Goal: Information Seeking & Learning: Learn about a topic

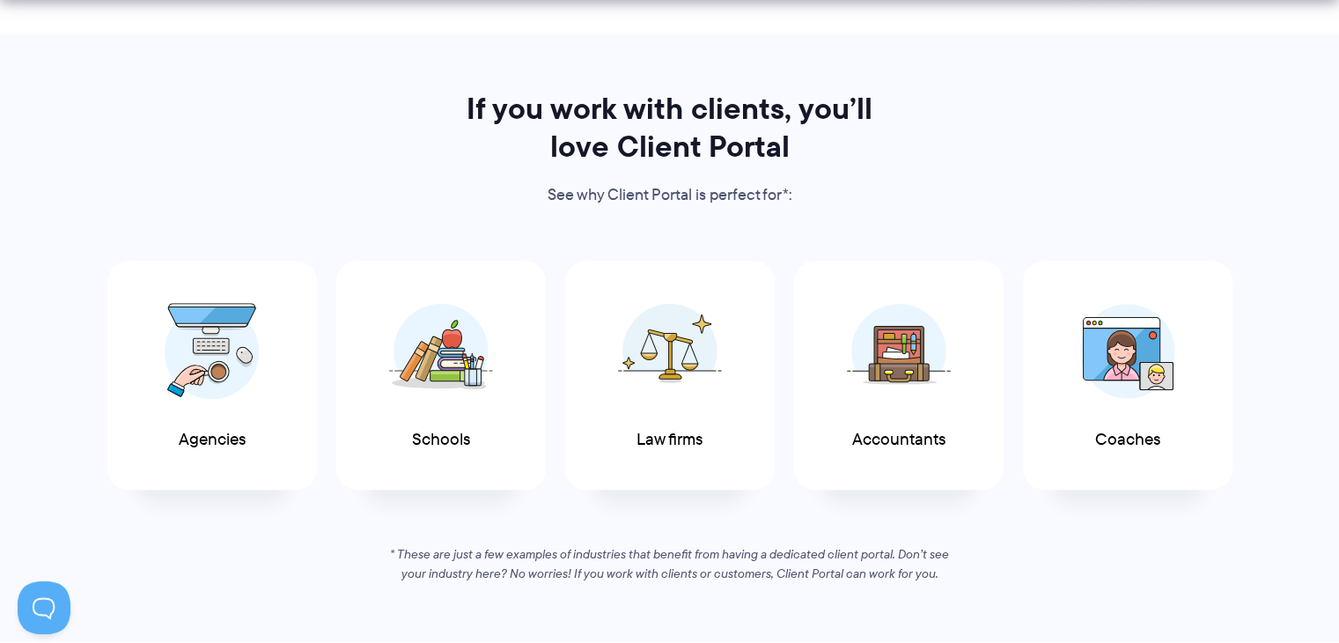
scroll to position [826, 0]
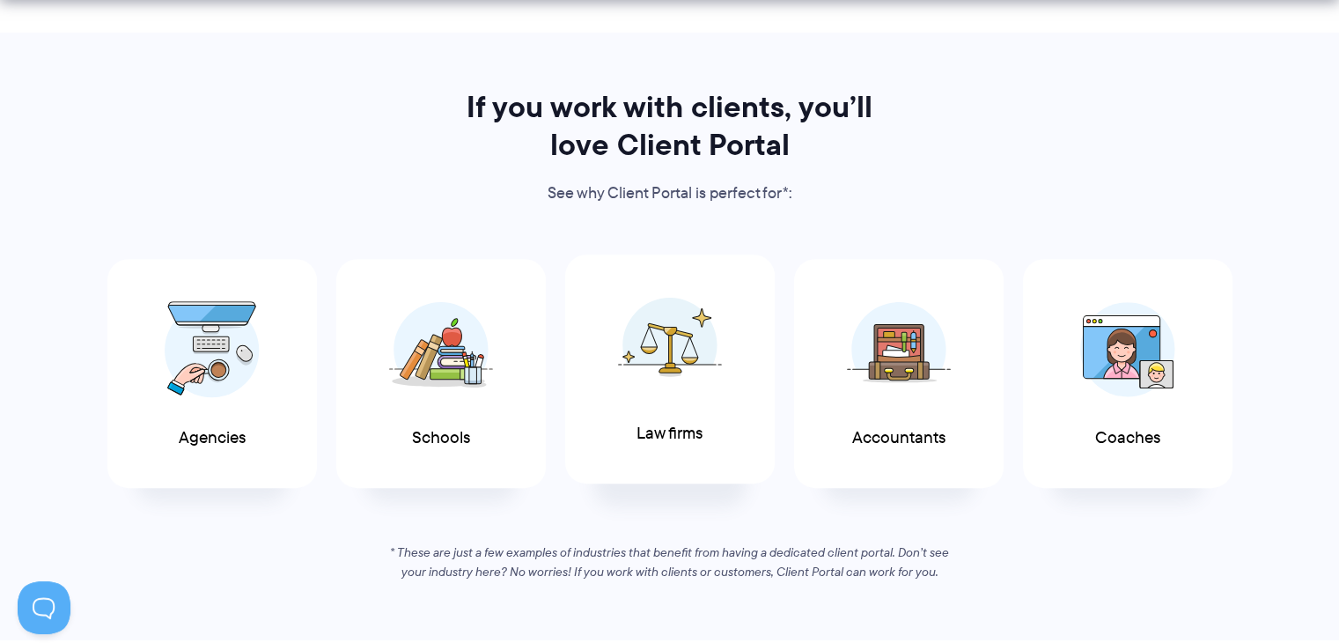
click at [655, 337] on img at bounding box center [670, 345] width 104 height 96
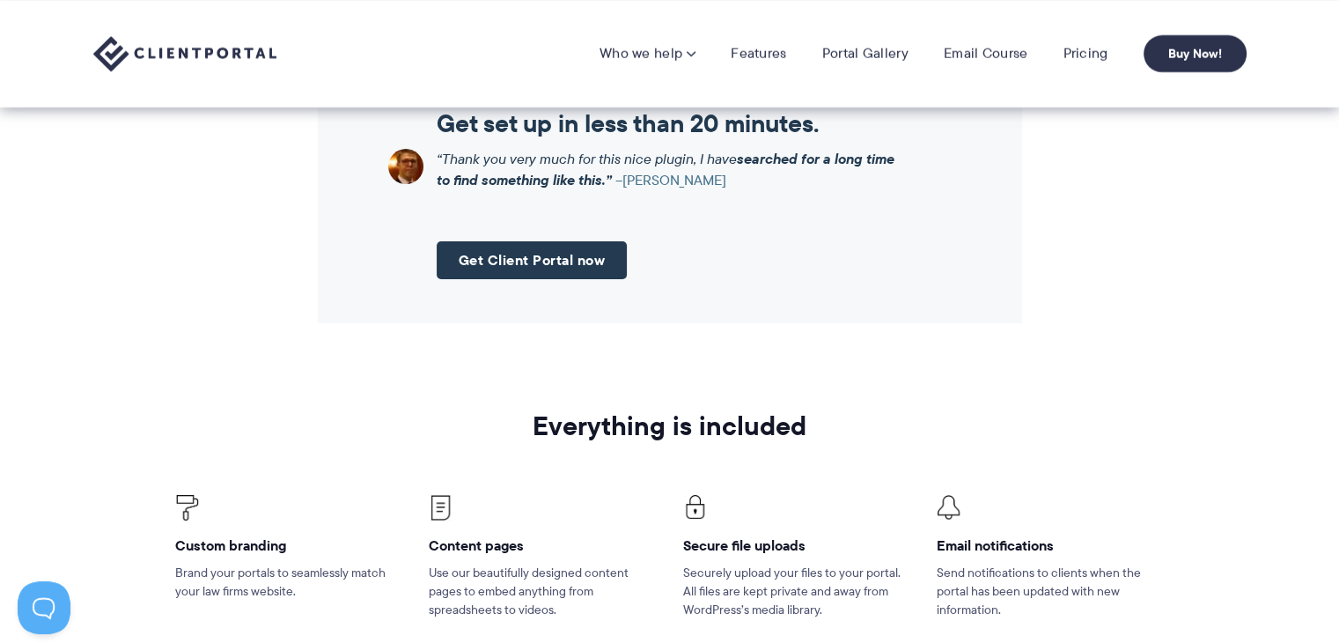
scroll to position [2027, 0]
